Goal: Find specific page/section: Find specific page/section

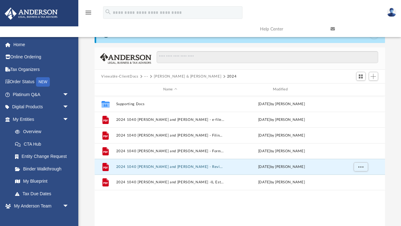
scroll to position [143, 291]
click at [127, 75] on button "Viewable-ClientDocs" at bounding box center [119, 77] width 37 height 6
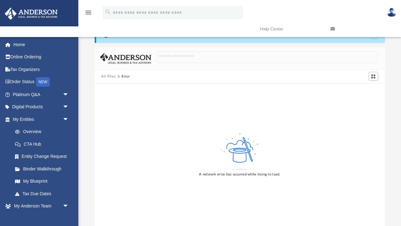
click at [111, 74] on button "All Files" at bounding box center [108, 77] width 14 height 6
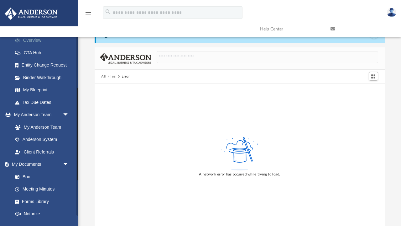
scroll to position [99, 0]
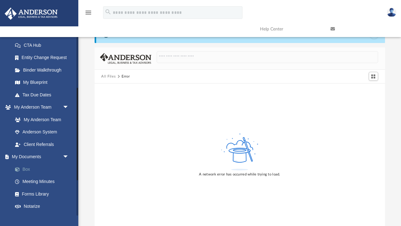
click at [25, 164] on link "Box" at bounding box center [44, 169] width 70 height 13
click at [25, 166] on link "Box" at bounding box center [44, 169] width 70 height 13
click at [105, 75] on button "All Files" at bounding box center [108, 77] width 14 height 6
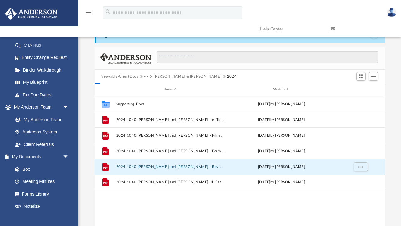
scroll to position [143, 291]
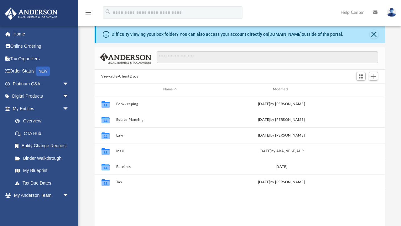
scroll to position [0, 0]
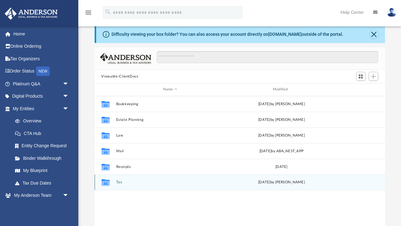
click at [117, 180] on button "Tax" at bounding box center [170, 182] width 108 height 4
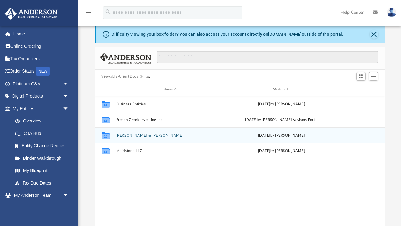
click at [135, 136] on button "[PERSON_NAME] & [PERSON_NAME]" at bounding box center [170, 135] width 108 height 4
